Goal: Transaction & Acquisition: Purchase product/service

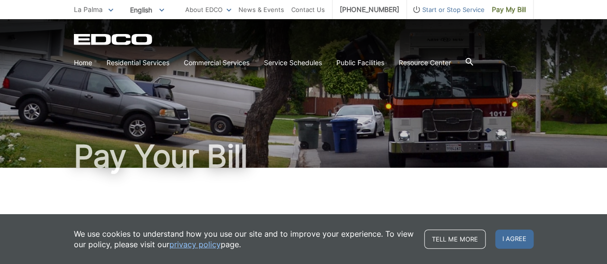
click at [398, 161] on h1 "Pay Your Bill" at bounding box center [304, 156] width 460 height 31
click at [522, 232] on span "I agree" at bounding box center [514, 239] width 38 height 19
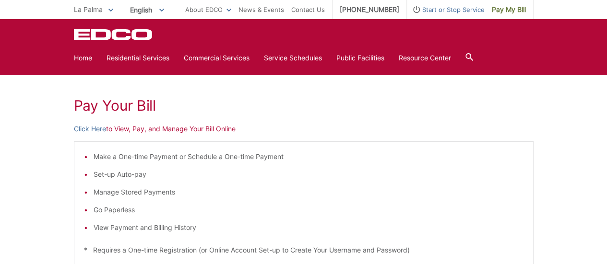
scroll to position [117, 0]
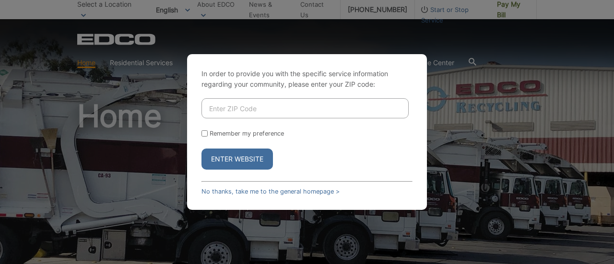
click at [295, 100] on input "Enter ZIP Code" at bounding box center [305, 108] width 207 height 20
type input "91902"
click at [202, 149] on button "Enter Website" at bounding box center [237, 159] width 71 height 21
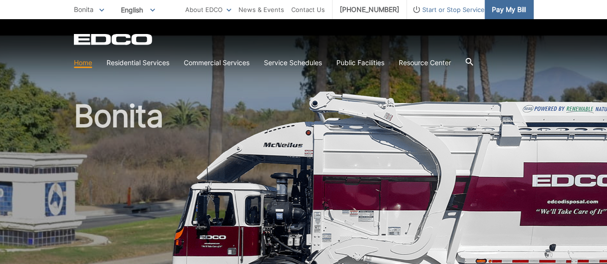
click at [505, 17] on link "Pay My Bill" at bounding box center [509, 9] width 49 height 19
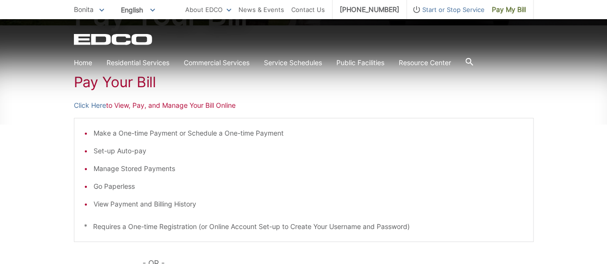
scroll to position [142, 0]
click at [92, 105] on link "Click Here" at bounding box center [90, 106] width 32 height 11
click at [100, 108] on link "Click Here" at bounding box center [90, 106] width 32 height 11
